Goal: Task Accomplishment & Management: Manage account settings

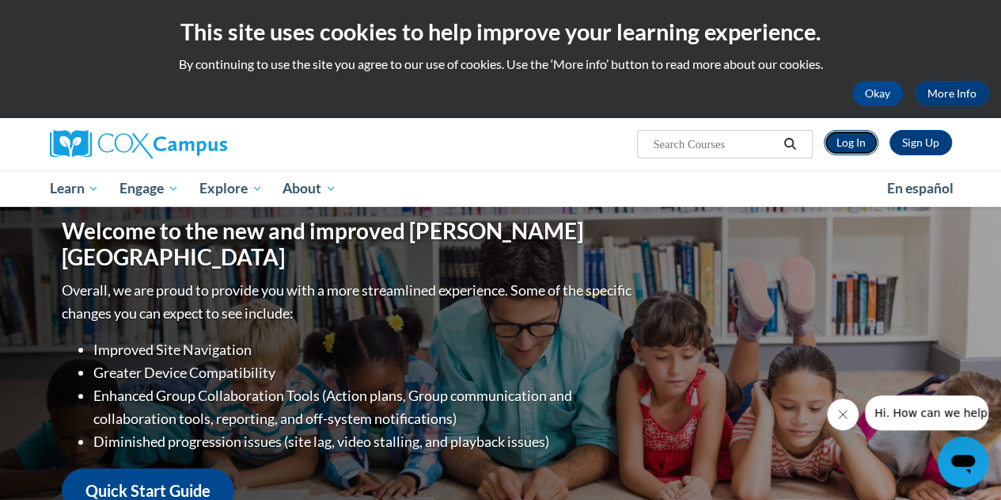
click at [861, 140] on link "Log In" at bounding box center [851, 142] width 55 height 25
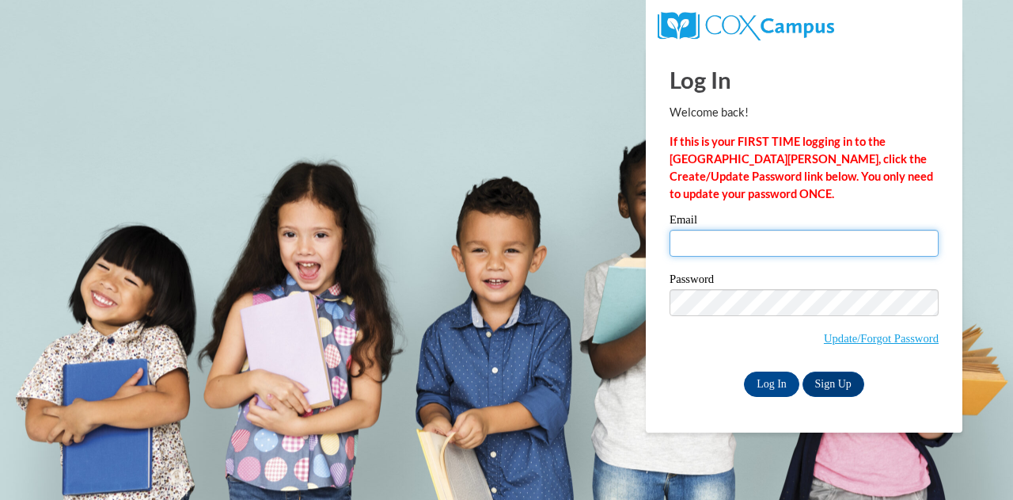
click at [755, 241] on input "Email" at bounding box center [804, 243] width 269 height 27
type input "botumfuor@atlantaspeechschool.org"
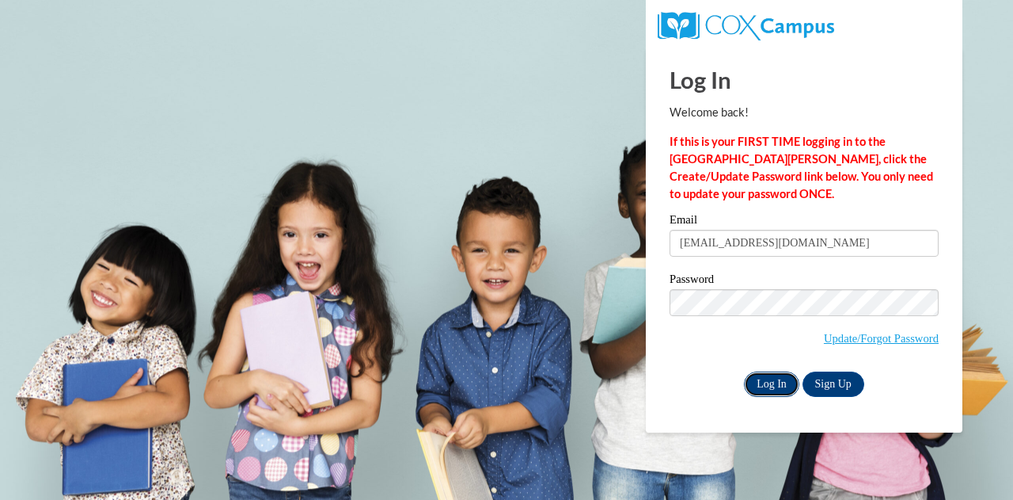
click at [766, 379] on input "Log In" at bounding box center [771, 383] width 55 height 25
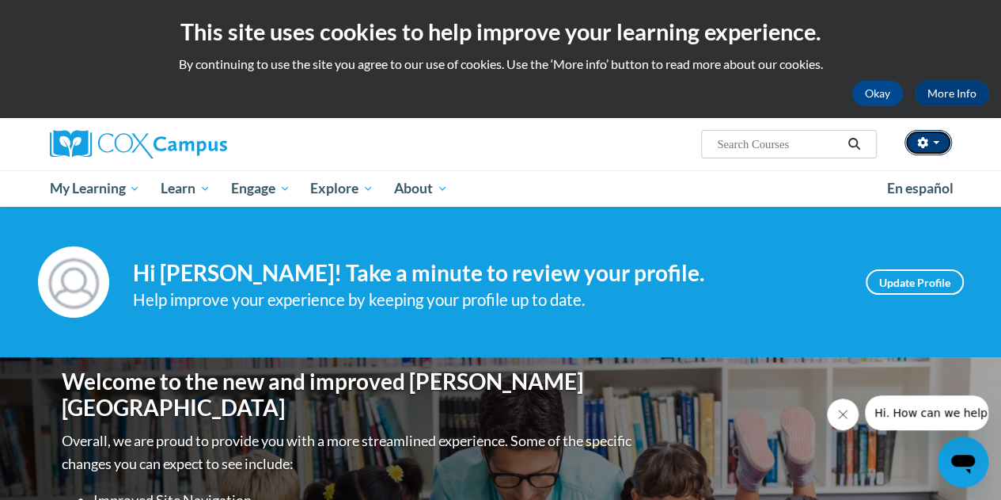
click at [928, 148] on button "button" at bounding box center [928, 142] width 47 height 25
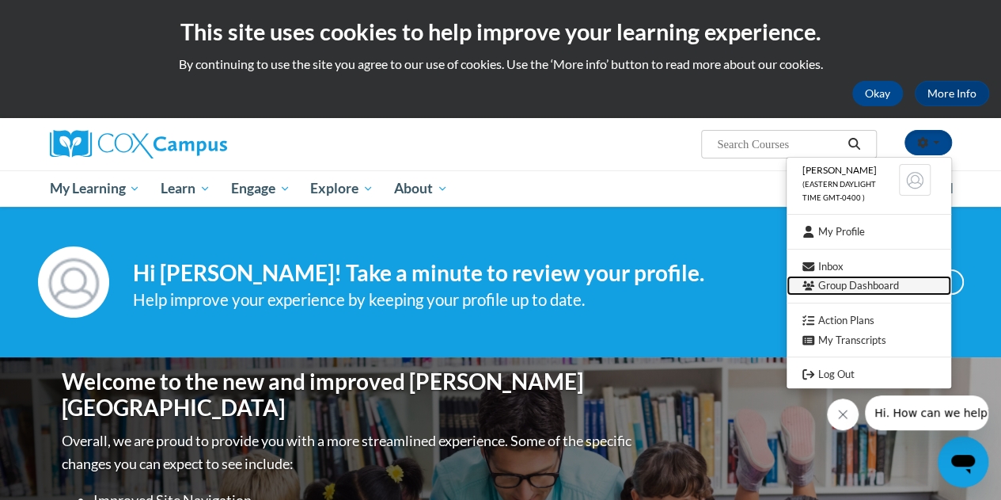
click at [860, 283] on link "Group Dashboard" at bounding box center [869, 285] width 165 height 20
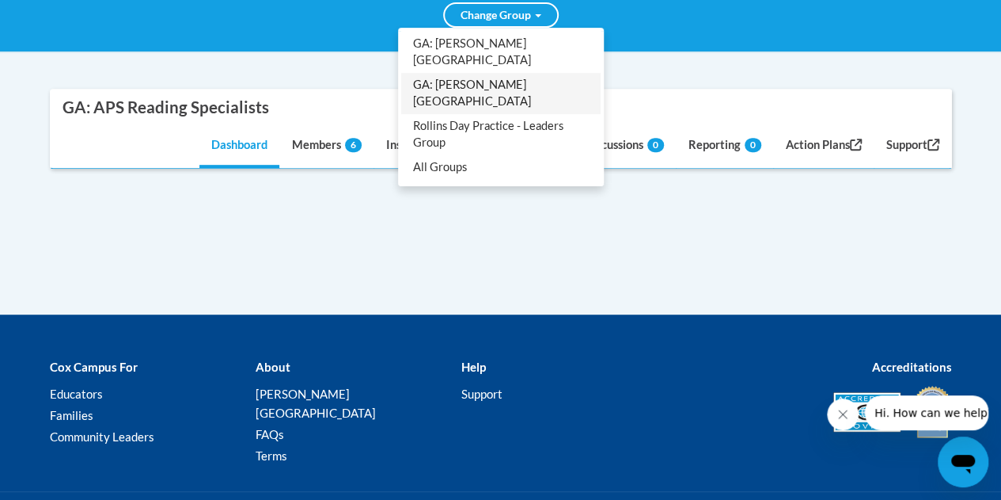
scroll to position [87, 0]
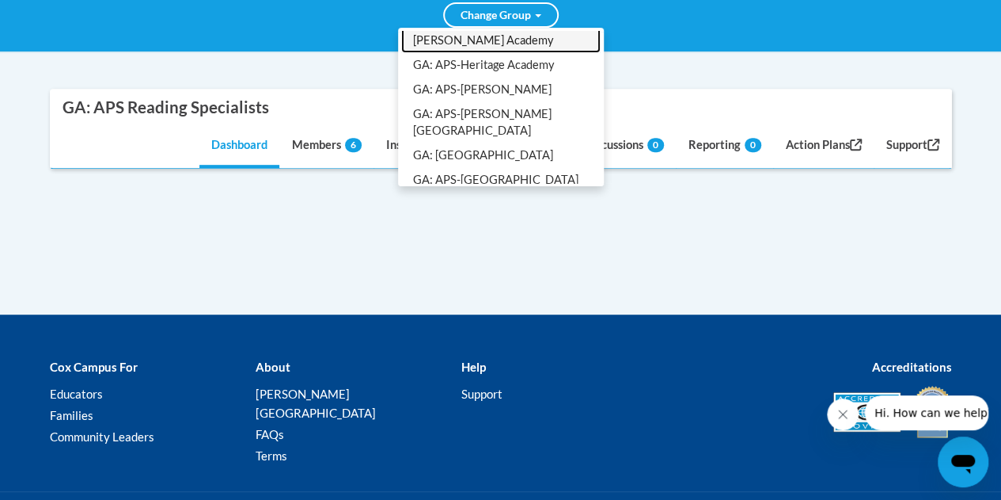
click at [511, 44] on link "GA: APS-[PERSON_NAME] and [PERSON_NAME] Academy" at bounding box center [500, 32] width 199 height 41
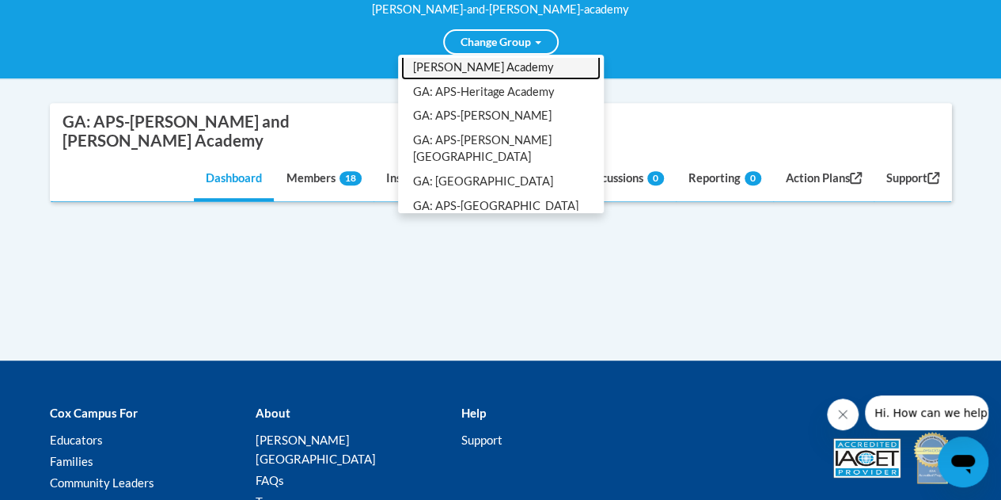
click at [463, 43] on link "GA: APS-[PERSON_NAME] and [PERSON_NAME] Academy" at bounding box center [500, 59] width 199 height 41
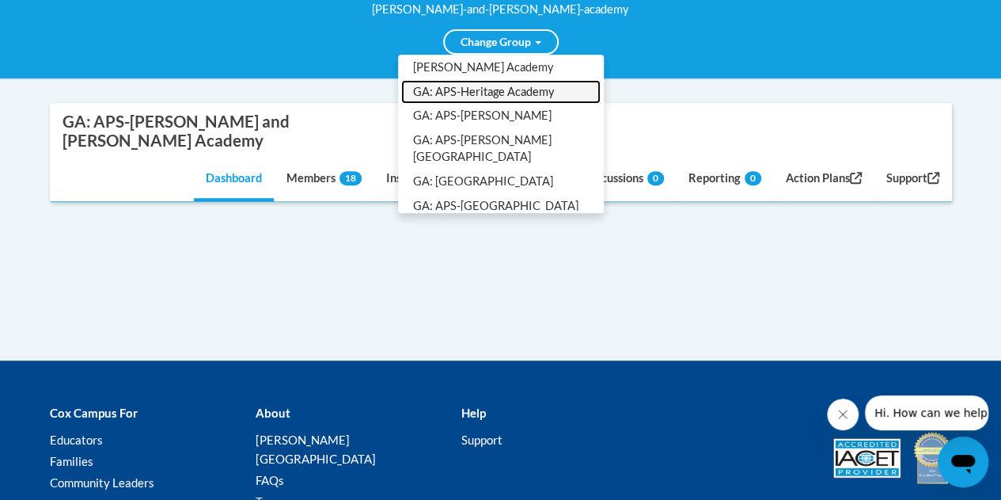
click at [485, 80] on link "GA: APS-Heritage Academy" at bounding box center [500, 92] width 199 height 25
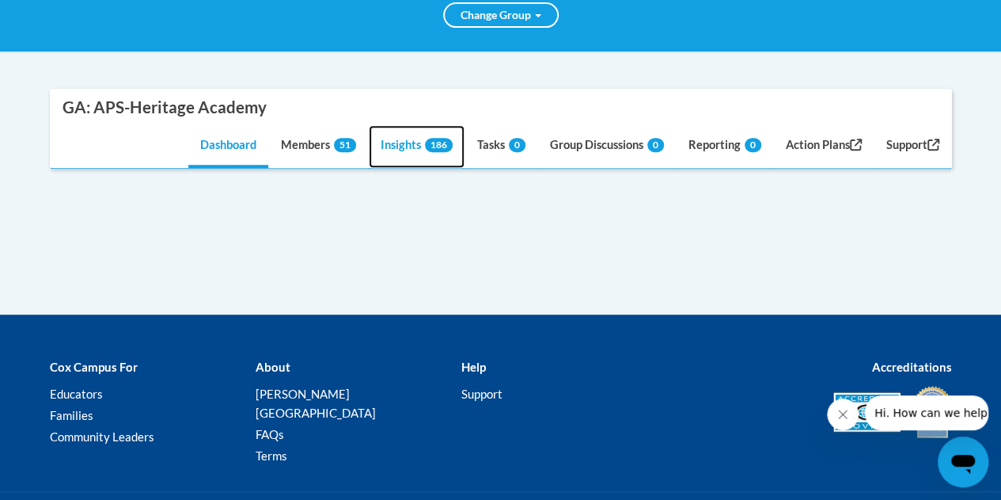
click at [386, 148] on link "Insights 186" at bounding box center [417, 146] width 96 height 43
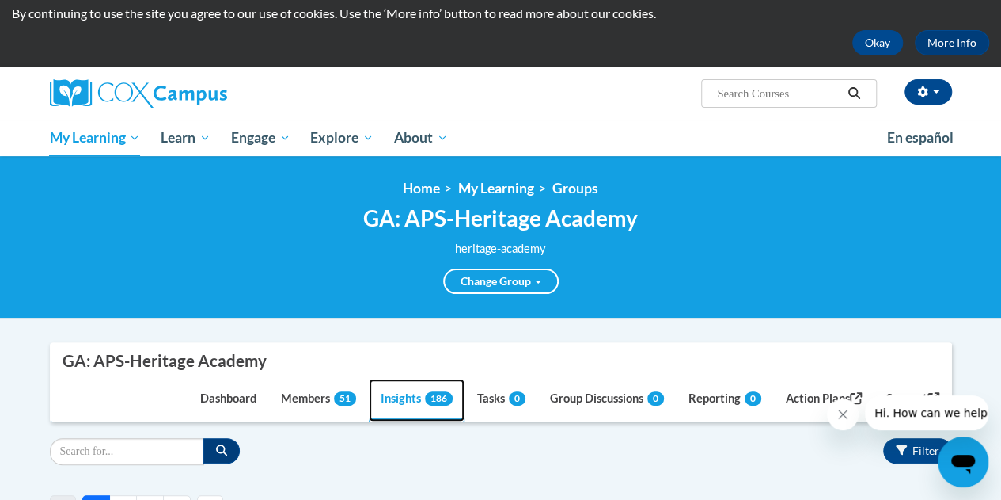
scroll to position [0, 0]
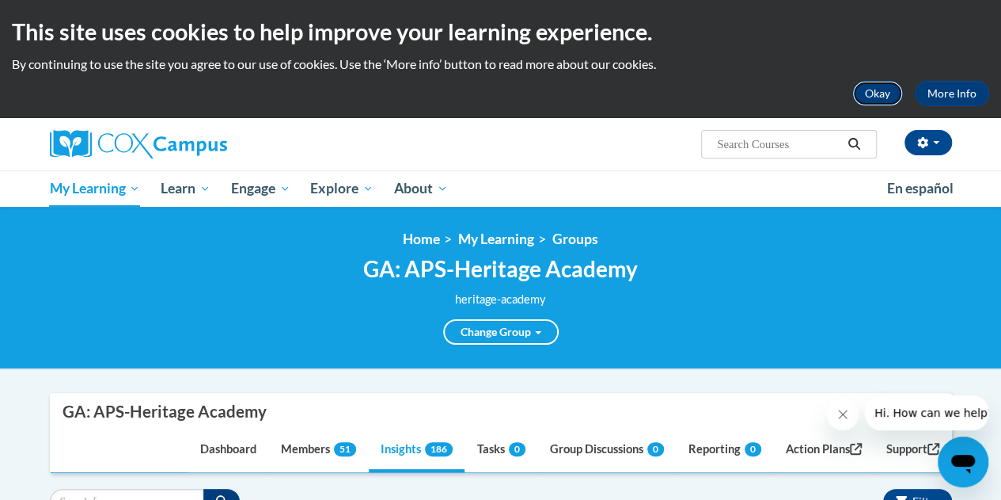
click at [872, 97] on button "Okay" at bounding box center [878, 93] width 51 height 25
